Goal: Transaction & Acquisition: Purchase product/service

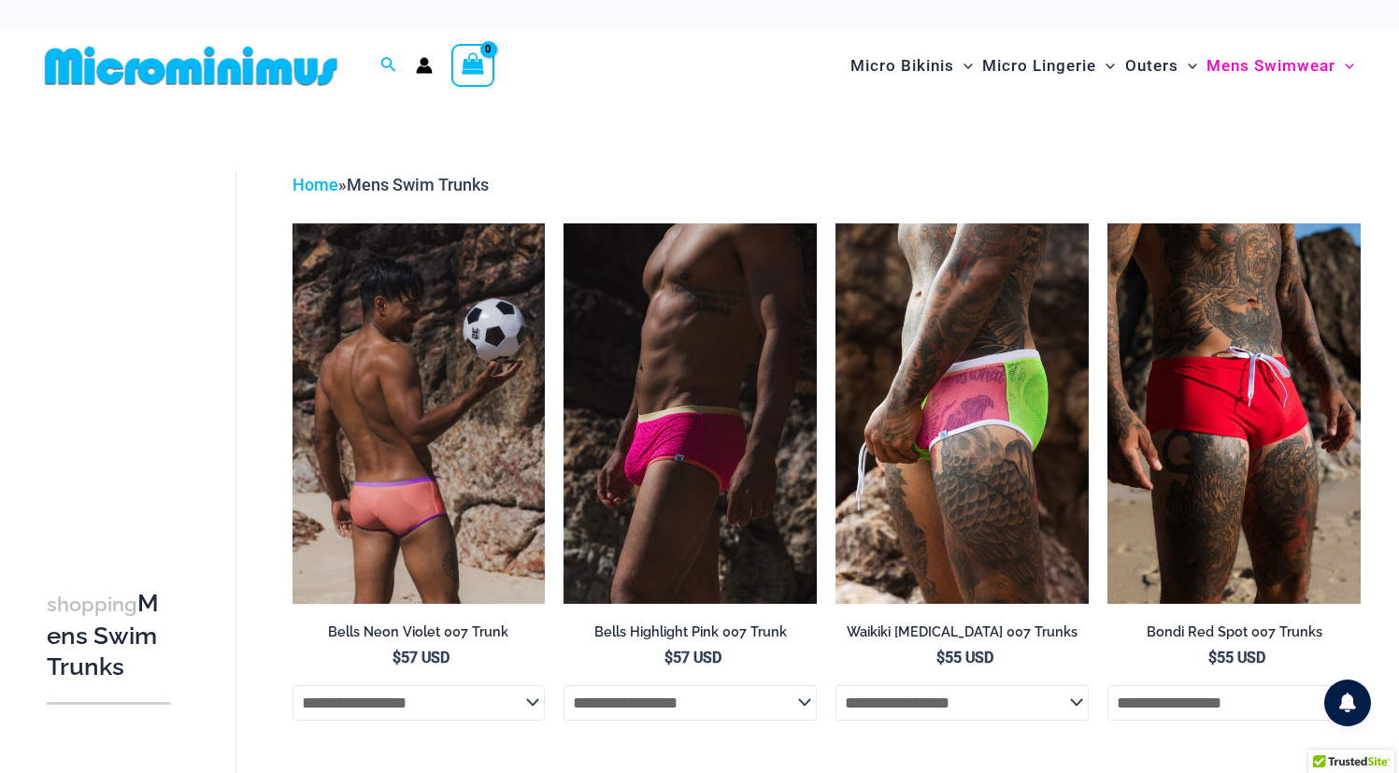
click at [422, 396] on img at bounding box center [419, 413] width 253 height 380
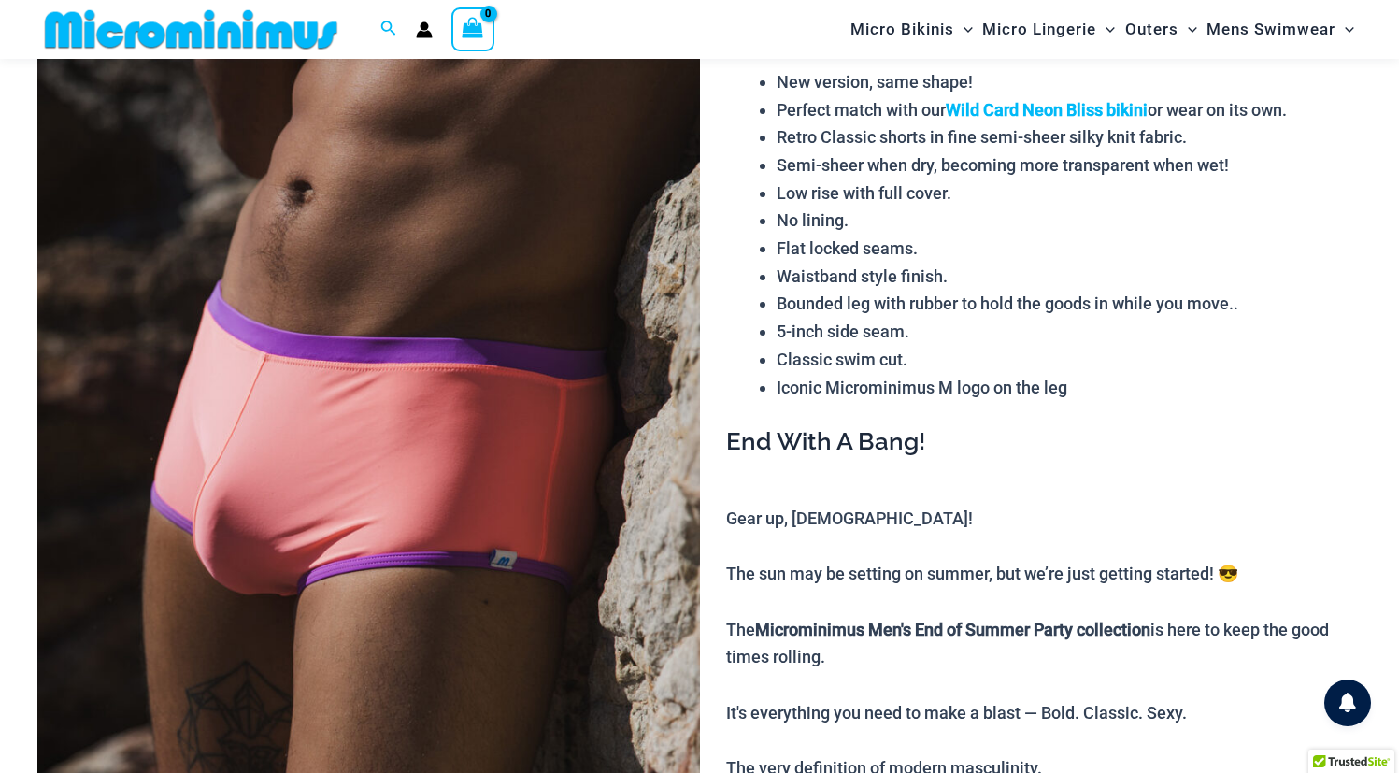
scroll to position [249, 0]
